Goal: Use online tool/utility: Utilize a website feature to perform a specific function

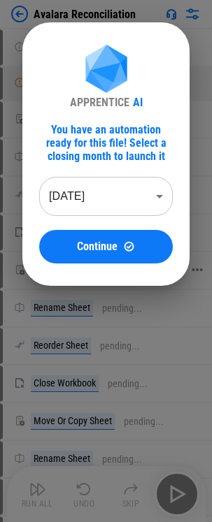
drag, startPoint x: 117, startPoint y: 249, endPoint x: 57, endPoint y: 260, distance: 61.2
click at [117, 249] on div "Continue" at bounding box center [106, 247] width 100 height 12
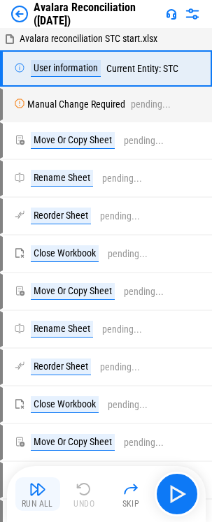
click at [30, 364] on img "button" at bounding box center [37, 489] width 17 height 17
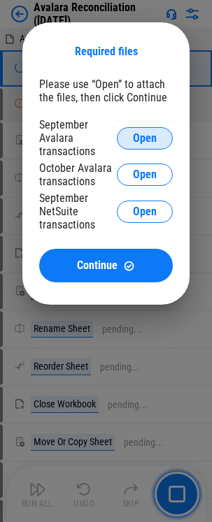
click at [138, 134] on span "Open" at bounding box center [145, 138] width 24 height 11
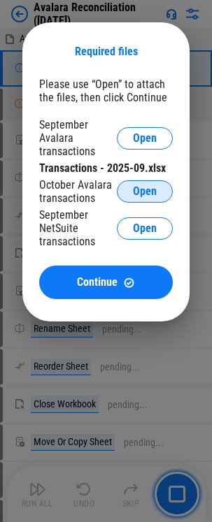
click at [132, 193] on button "Open" at bounding box center [145, 191] width 56 height 22
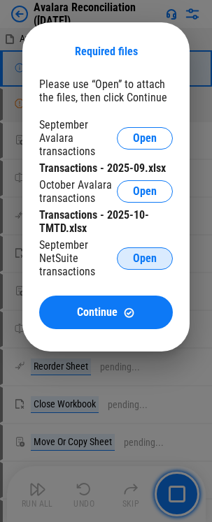
click at [137, 256] on span "Open" at bounding box center [145, 258] width 24 height 11
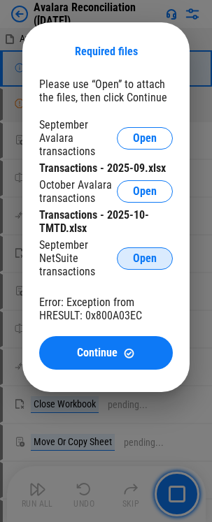
click at [140, 260] on span "Open" at bounding box center [145, 258] width 24 height 11
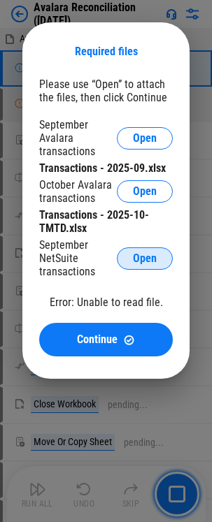
click at [136, 259] on span "Open" at bounding box center [145, 258] width 24 height 11
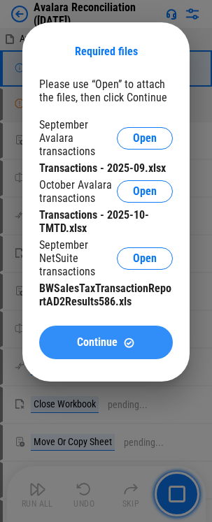
click at [92, 347] on span "Continue" at bounding box center [97, 342] width 41 height 11
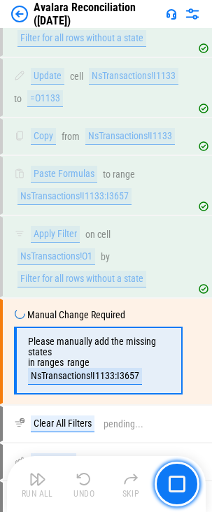
scroll to position [2912, 0]
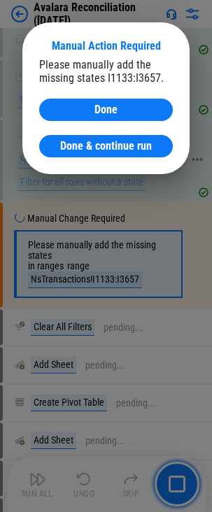
drag, startPoint x: 113, startPoint y: 145, endPoint x: 5, endPoint y: 161, distance: 108.8
click at [113, 145] on span "Done & continue run" at bounding box center [106, 146] width 92 height 11
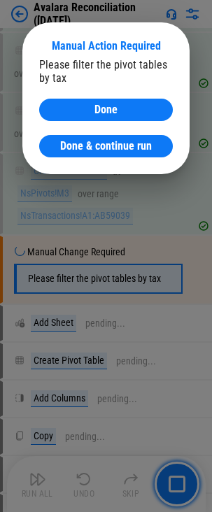
scroll to position [3517, 0]
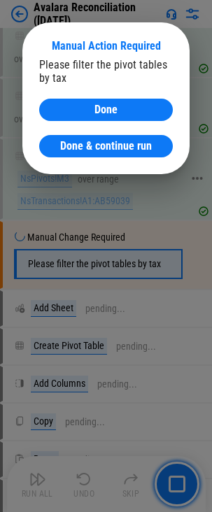
drag, startPoint x: 128, startPoint y: 145, endPoint x: 120, endPoint y: 148, distance: 8.2
click at [128, 145] on span "Done & continue run" at bounding box center [106, 146] width 92 height 11
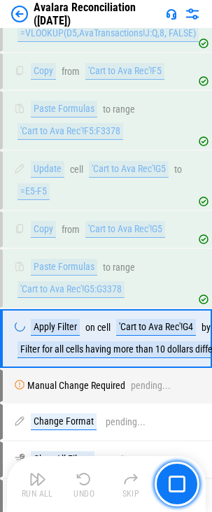
scroll to position [4717, 0]
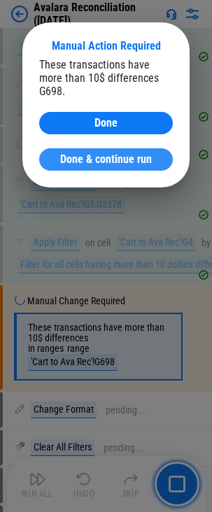
click at [84, 154] on span "Done & continue run" at bounding box center [106, 159] width 92 height 11
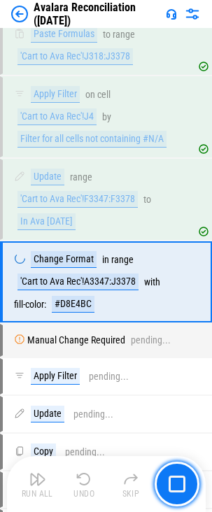
scroll to position [6728, 0]
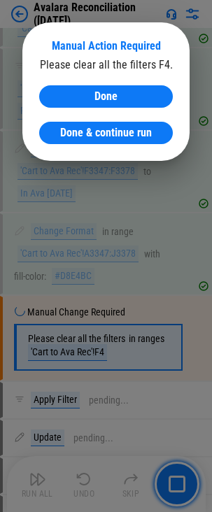
drag, startPoint x: 62, startPoint y: 131, endPoint x: 1, endPoint y: 145, distance: 63.1
click at [62, 131] on span "Done & continue run" at bounding box center [106, 132] width 92 height 11
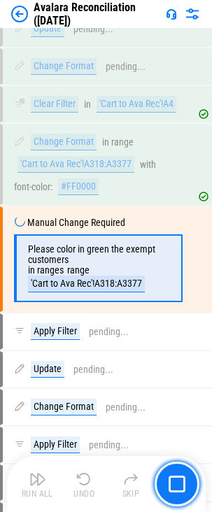
scroll to position [7404, 0]
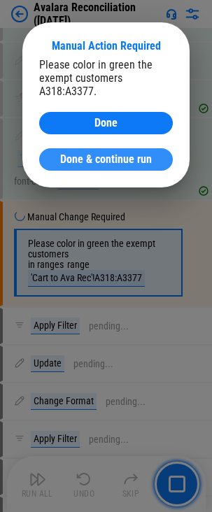
click at [127, 163] on span "Done & continue run" at bounding box center [106, 159] width 92 height 11
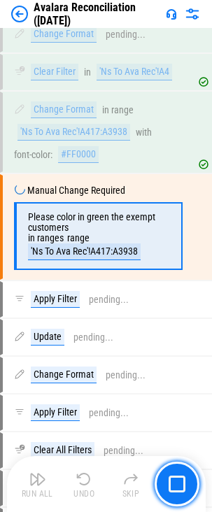
scroll to position [14347, 0]
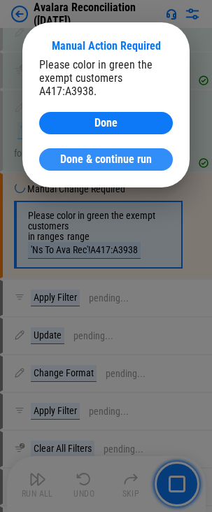
click at [104, 163] on span "Done & continue run" at bounding box center [106, 159] width 92 height 11
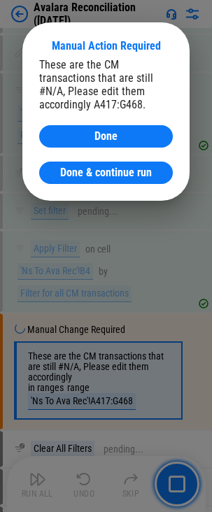
scroll to position [14685, 0]
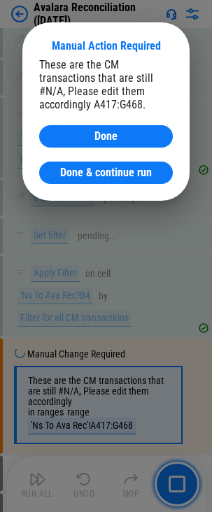
drag, startPoint x: 85, startPoint y: 173, endPoint x: 2, endPoint y: 186, distance: 84.2
click at [85, 173] on span "Done & continue run" at bounding box center [106, 172] width 92 height 11
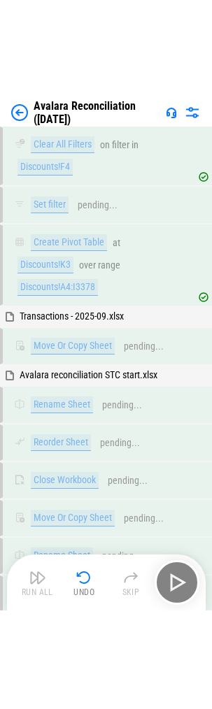
scroll to position [30808, 0]
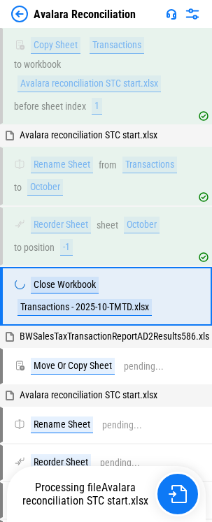
scroll to position [473, 0]
